Goal: Book appointment/travel/reservation

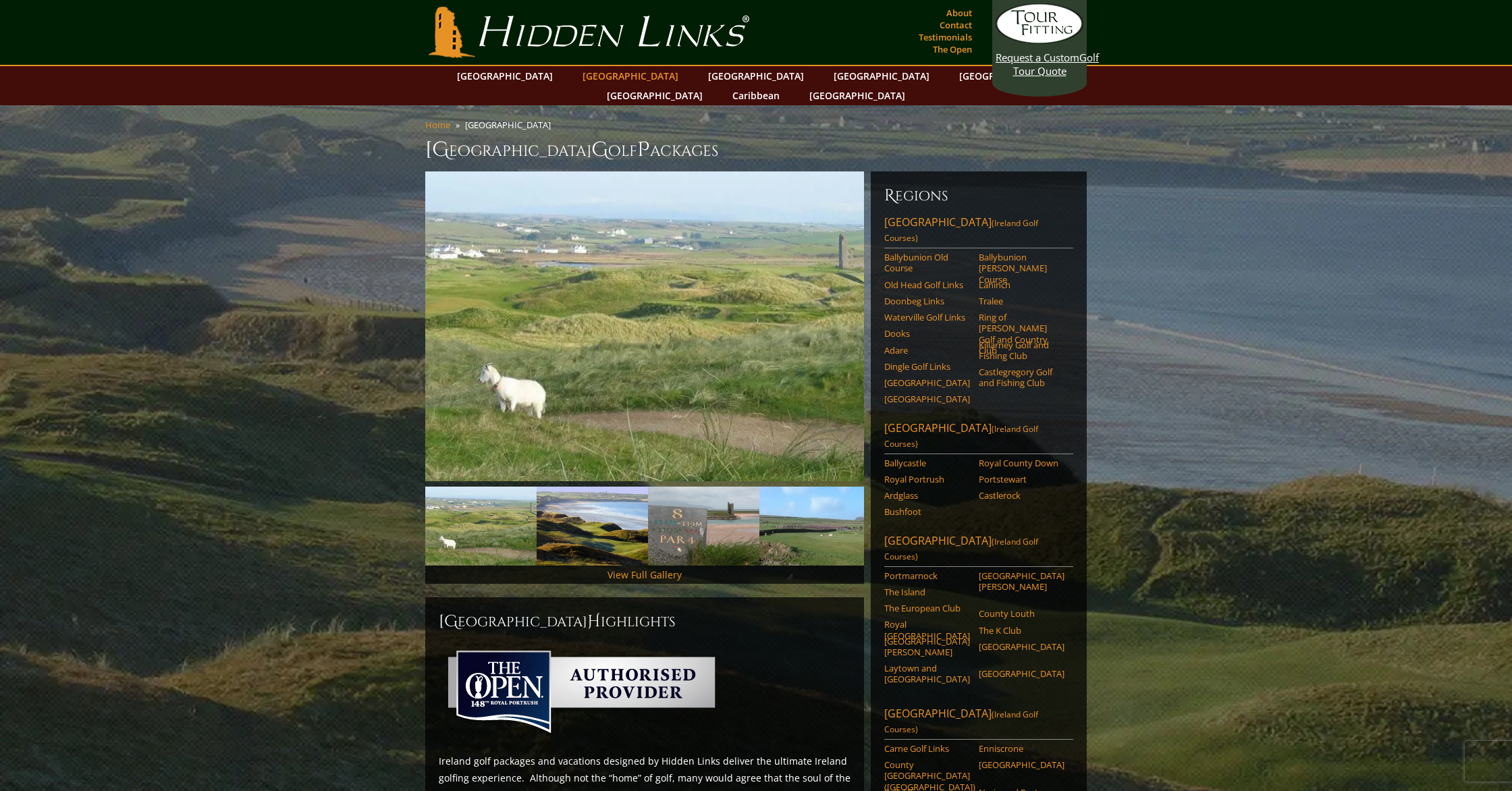
click at [615, 72] on link "[GEOGRAPHIC_DATA]" at bounding box center [630, 76] width 109 height 20
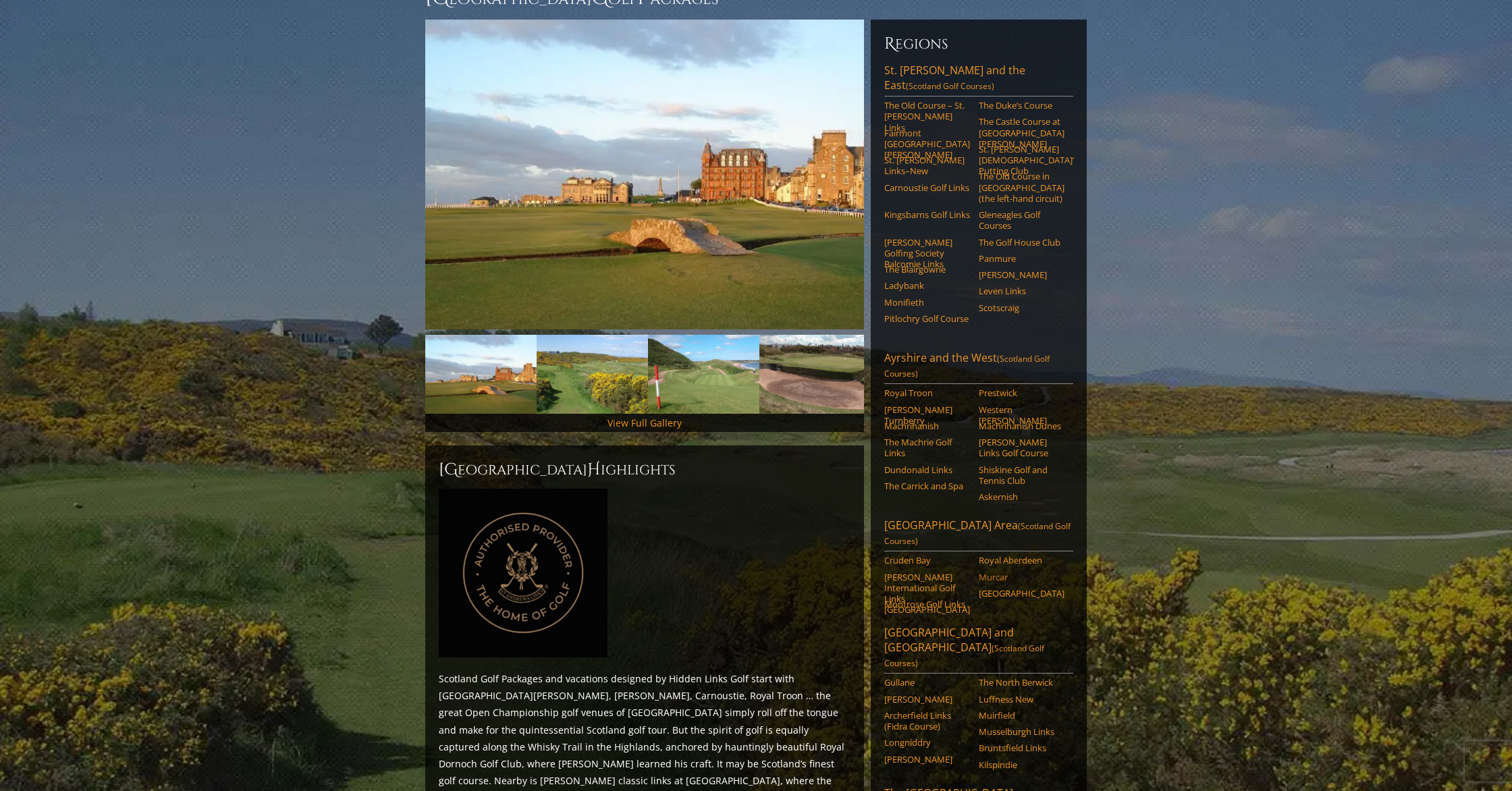
scroll to position [157, 0]
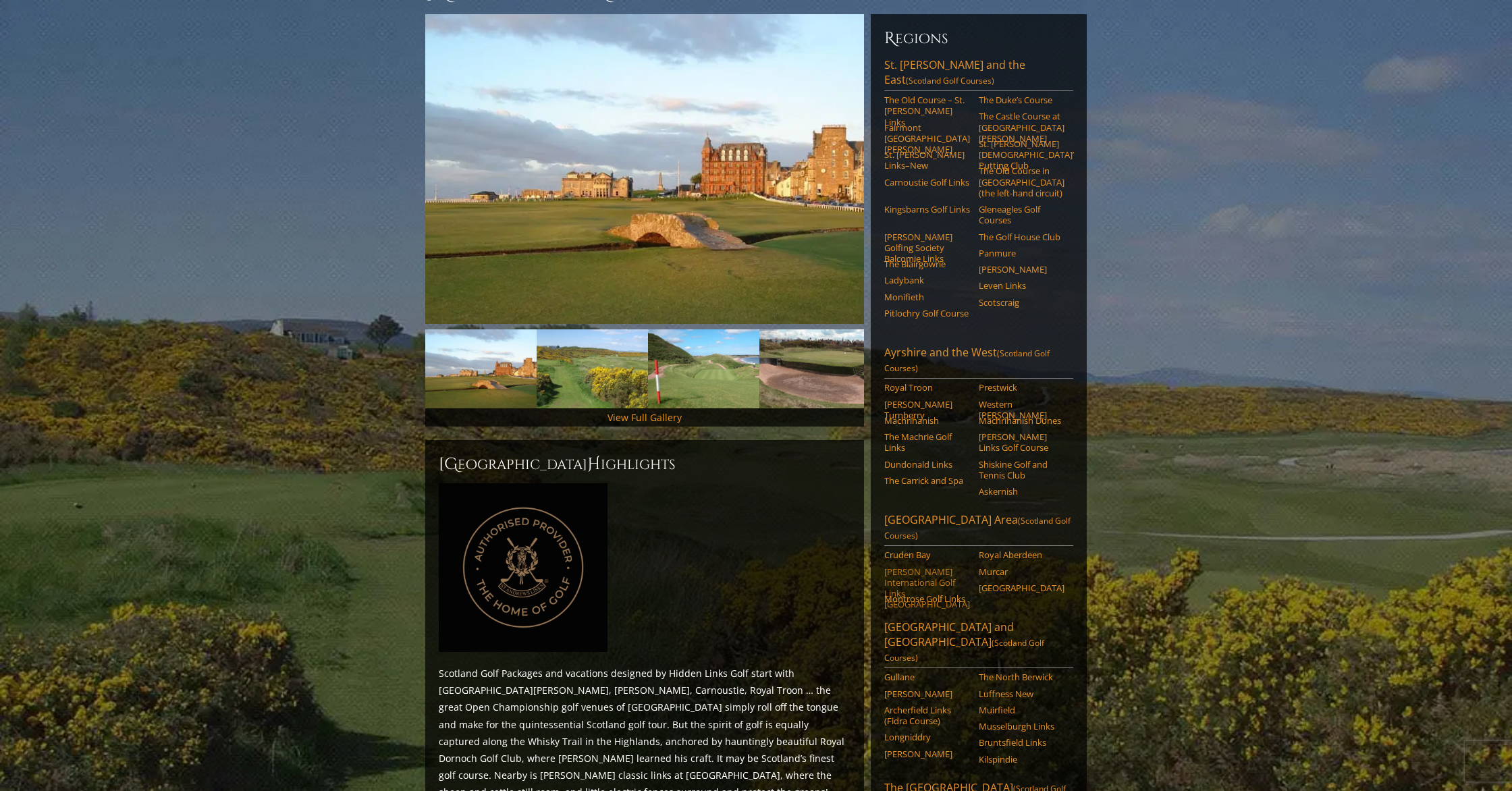
click at [941, 567] on link "Trump International Golf Links Scotland" at bounding box center [927, 589] width 85 height 44
